Goal: Transaction & Acquisition: Purchase product/service

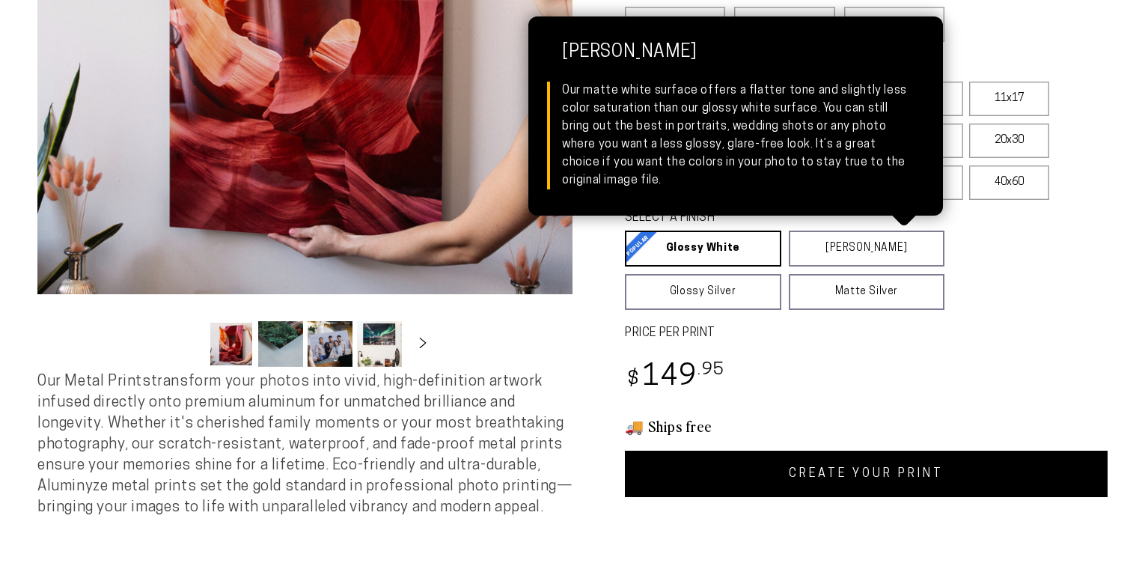
scroll to position [342, 0]
select select "**********"
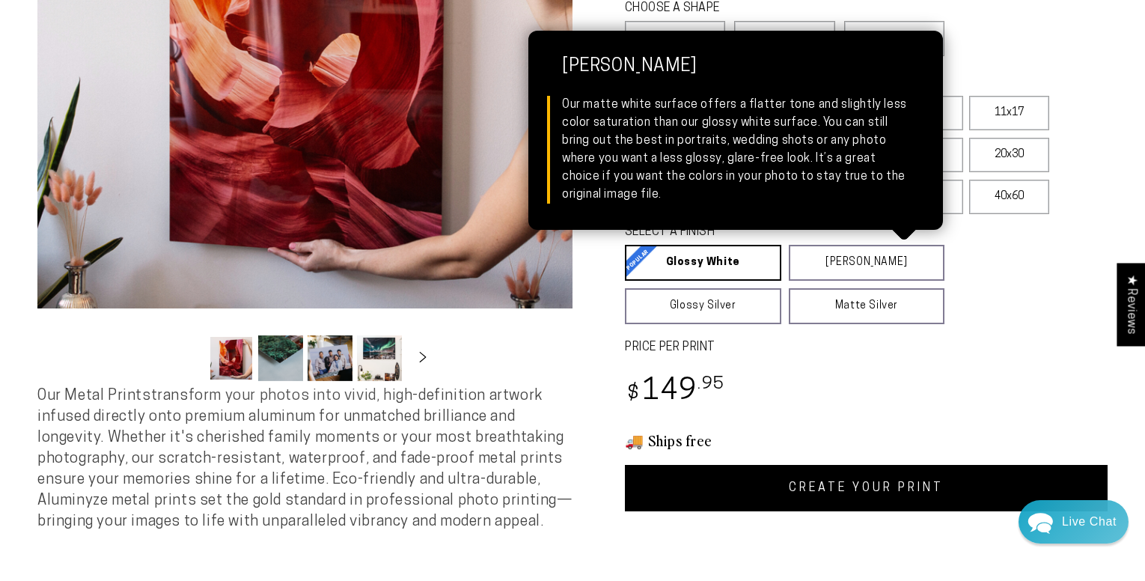
scroll to position [314, 0]
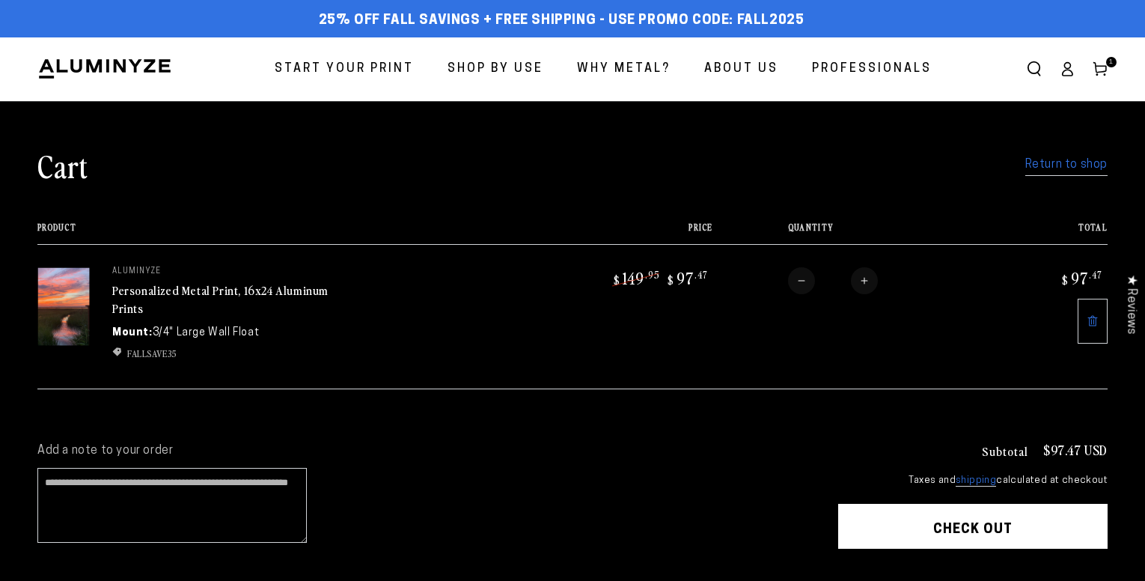
click at [1124, 556] on div "Add a note to your order Subtotal $97.47 USD Taxes and shipping calculated at c…" at bounding box center [572, 542] width 1145 height 252
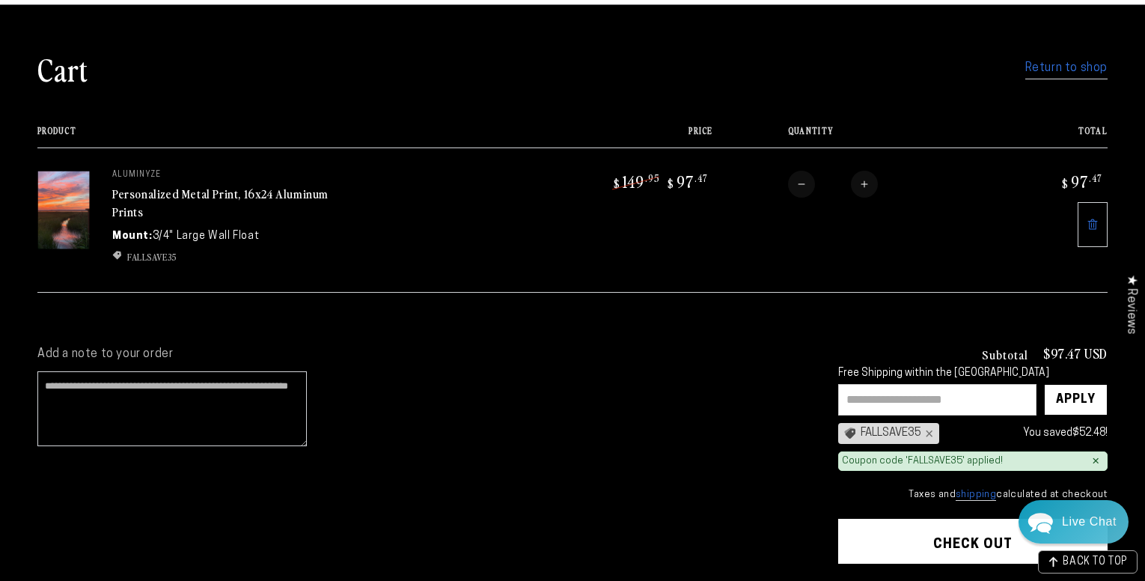
scroll to position [103, 0]
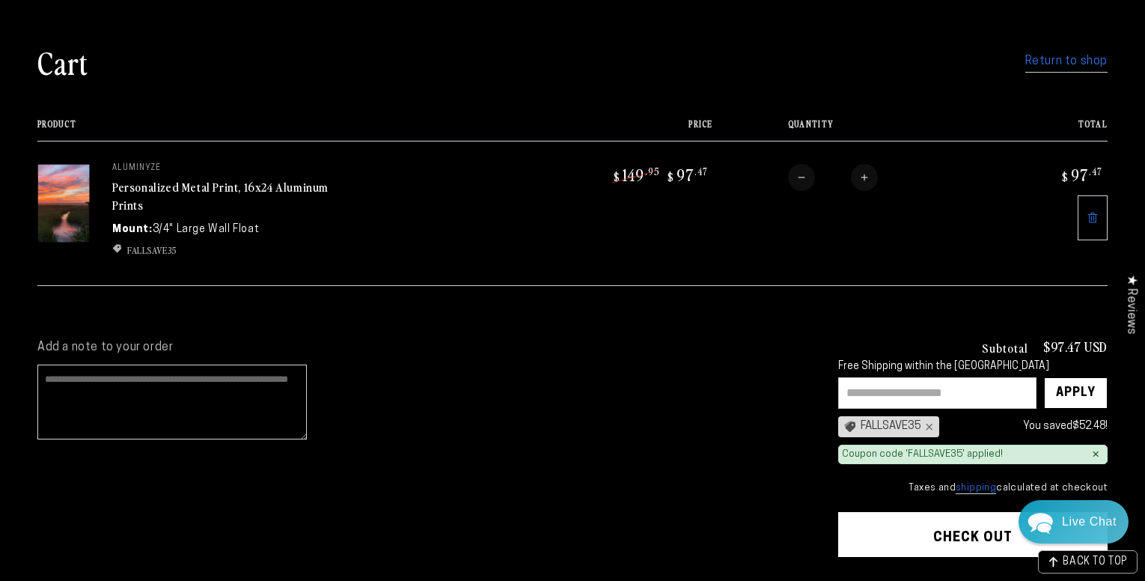
click at [147, 381] on textarea "Add a note to your order" at bounding box center [172, 402] width 270 height 75
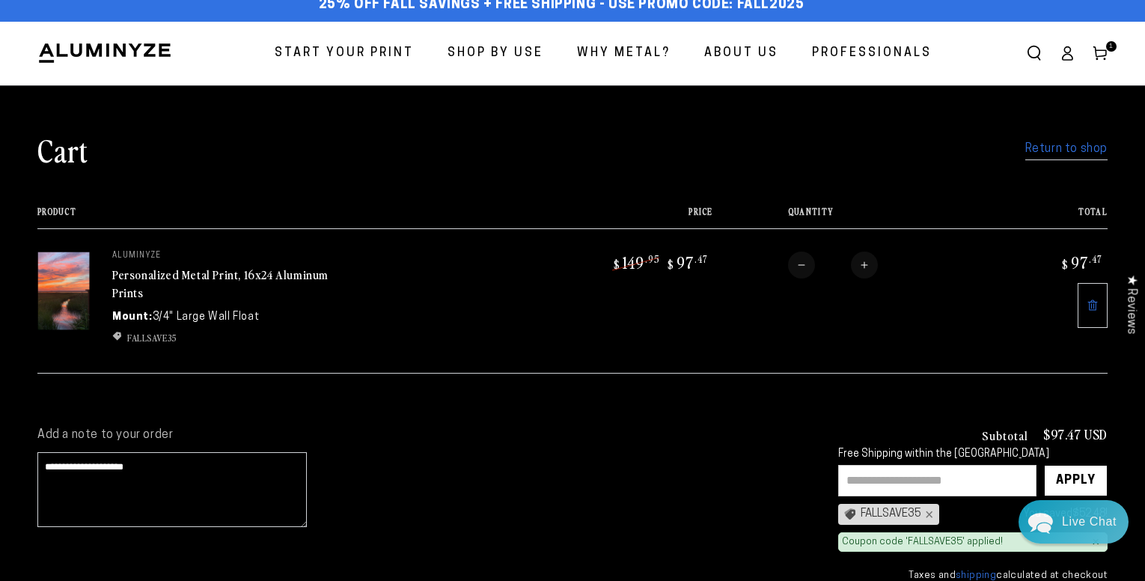
scroll to position [0, 0]
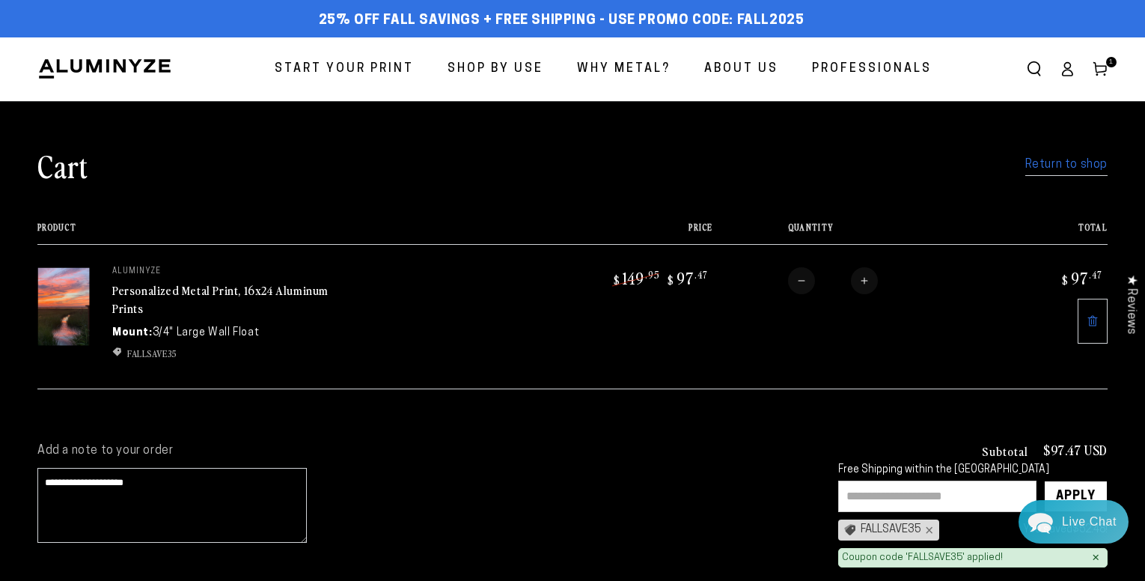
type textarea "**********"
click at [76, 315] on img at bounding box center [63, 306] width 52 height 79
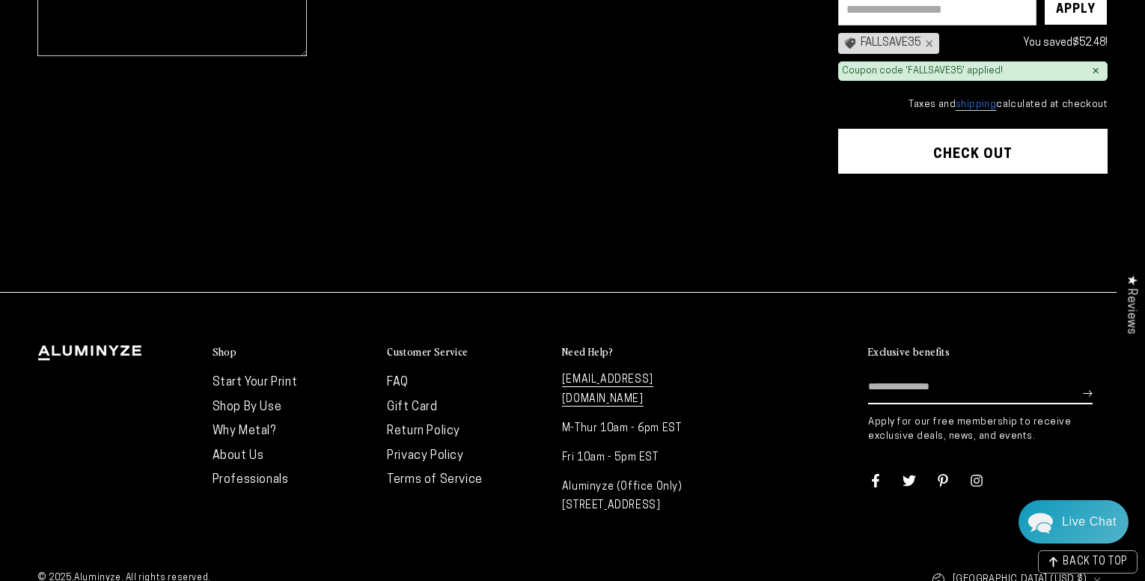
scroll to position [499, 0]
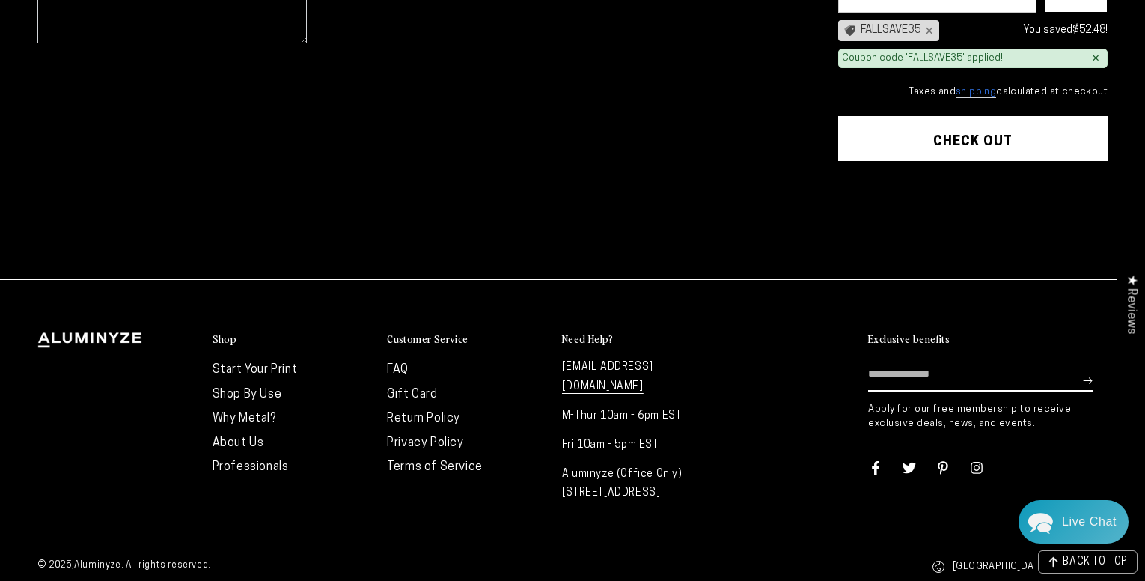
click at [64, 332] on footer-accordion at bounding box center [117, 420] width 160 height 177
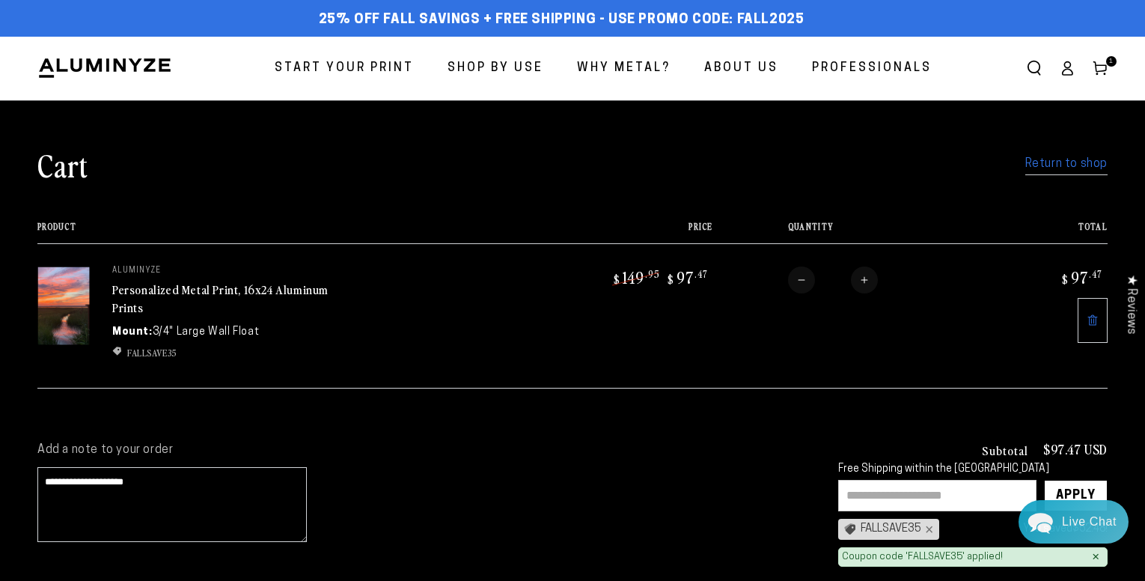
scroll to position [0, 0]
